Goal: Browse casually

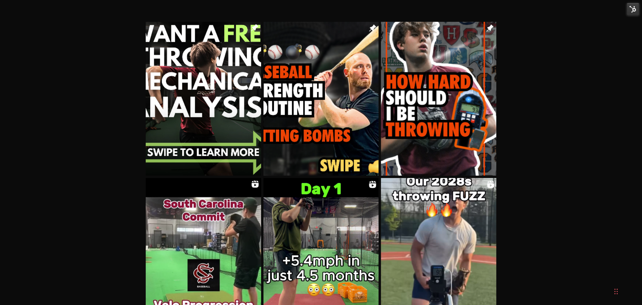
scroll to position [67, 0]
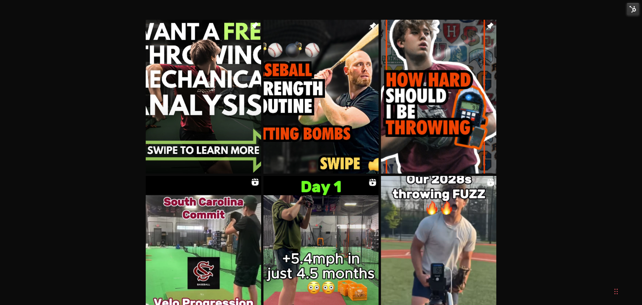
click at [194, 129] on img "Image grid with {{ image_count }} images." at bounding box center [203, 97] width 115 height 154
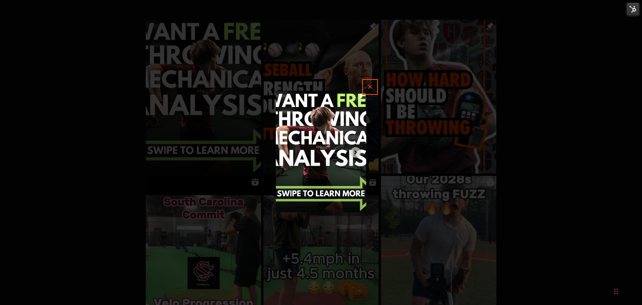
click at [371, 86] on button "✕" at bounding box center [370, 87] width 16 height 16
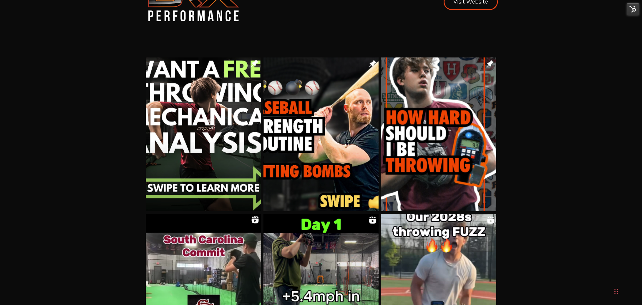
scroll to position [0, 0]
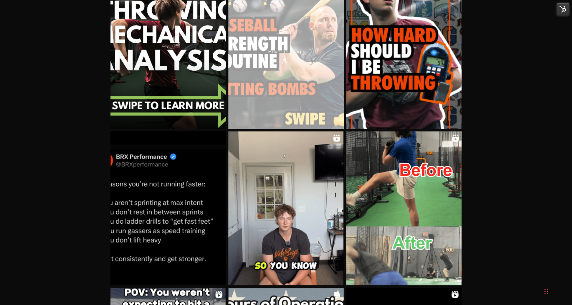
scroll to position [240, 0]
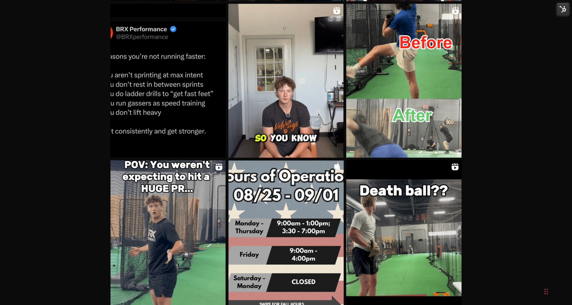
click at [155, 93] on img "Image grid with {{ image_count }} images." at bounding box center [167, 81] width 115 height 154
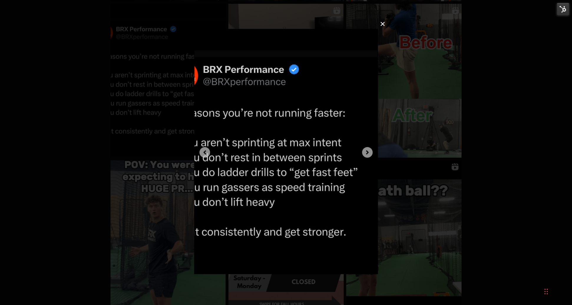
drag, startPoint x: 105, startPoint y: 88, endPoint x: 96, endPoint y: 87, distance: 8.5
click at [104, 88] on div "✕" at bounding box center [286, 152] width 572 height 305
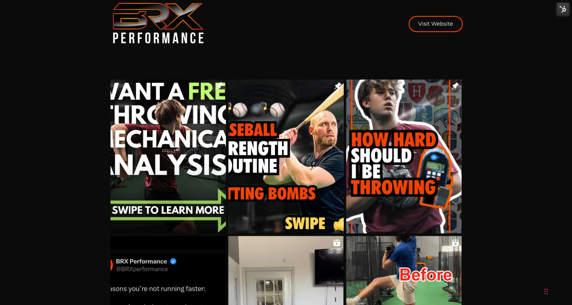
scroll to position [0, 0]
